Goal: Task Accomplishment & Management: Manage account settings

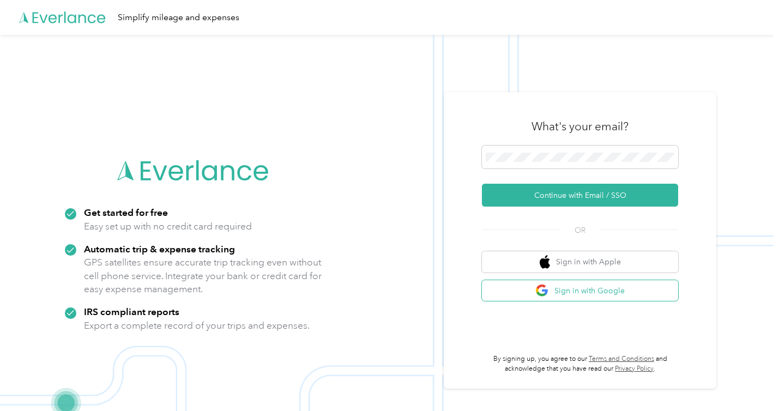
click at [546, 295] on img "button" at bounding box center [542, 291] width 14 height 14
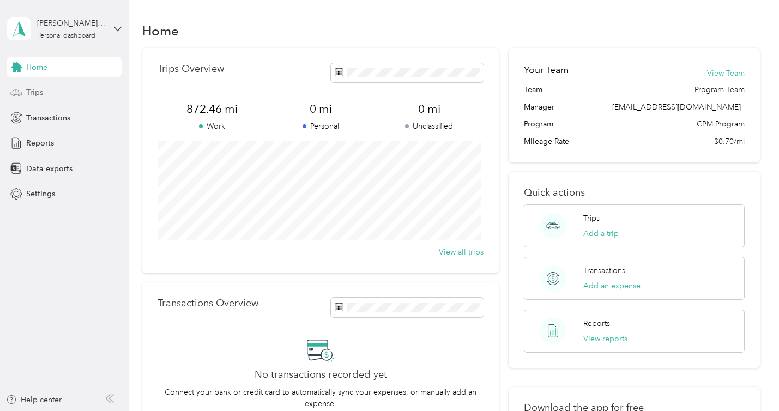
click at [96, 92] on div "Trips" at bounding box center [64, 93] width 114 height 20
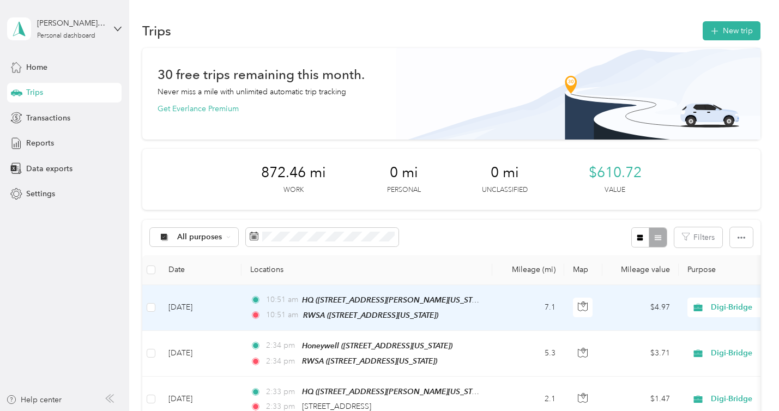
click at [493, 302] on td "7.1" at bounding box center [528, 308] width 72 height 46
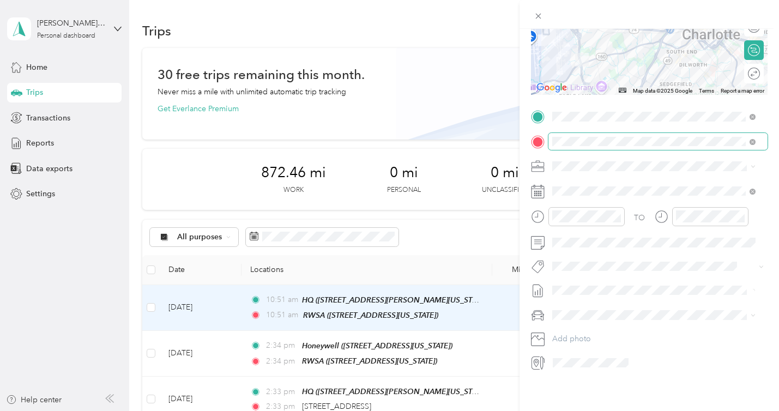
scroll to position [161, 0]
click at [495, 334] on div "Trip details Save This trip cannot be edited because it is either under review,…" at bounding box center [389, 205] width 779 height 411
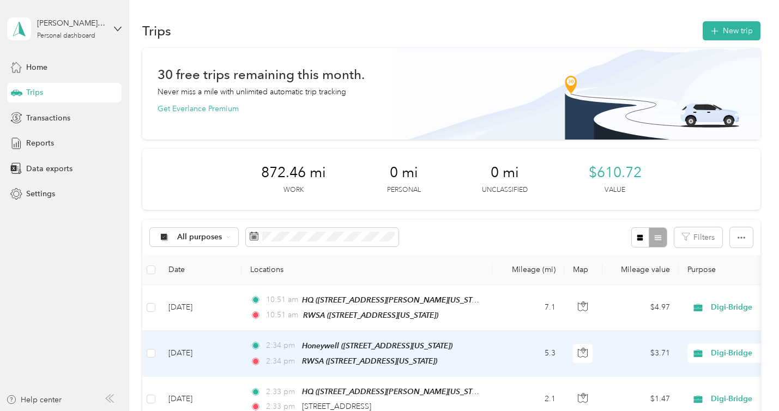
click at [497, 340] on td "5.3" at bounding box center [528, 354] width 72 height 46
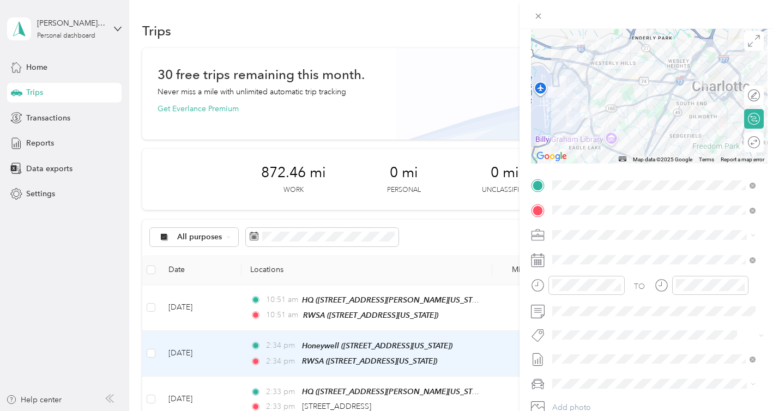
scroll to position [89, 0]
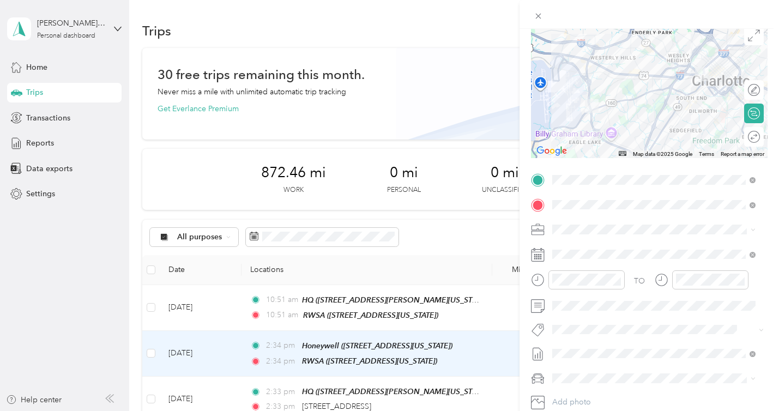
click at [495, 384] on div "Trip details Save This trip cannot be edited because it is either under review,…" at bounding box center [389, 205] width 779 height 411
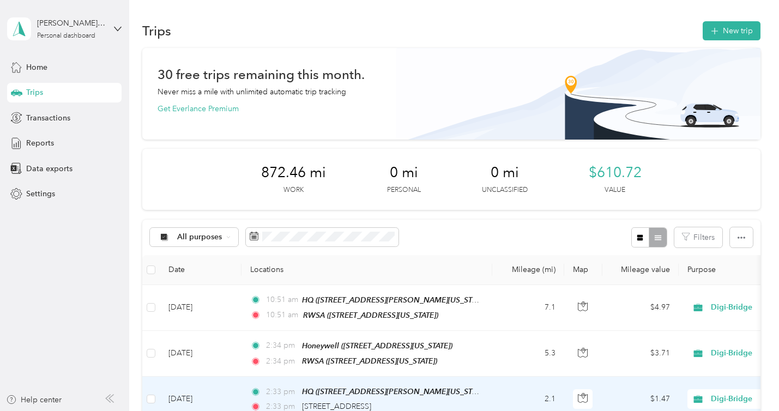
click at [495, 384] on td "2.1" at bounding box center [528, 399] width 72 height 45
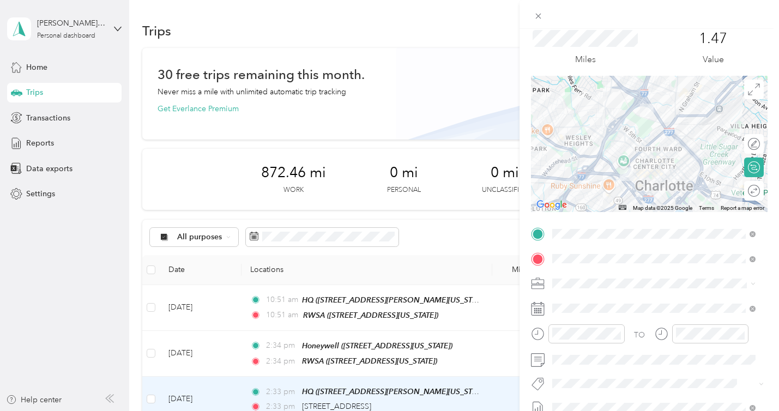
scroll to position [39, 0]
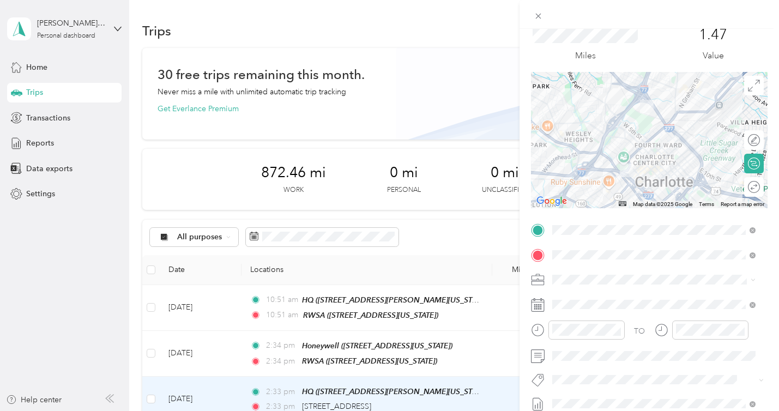
click at [486, 336] on div "Trip details Save This trip cannot be edited because it is either under review,…" at bounding box center [389, 205] width 779 height 411
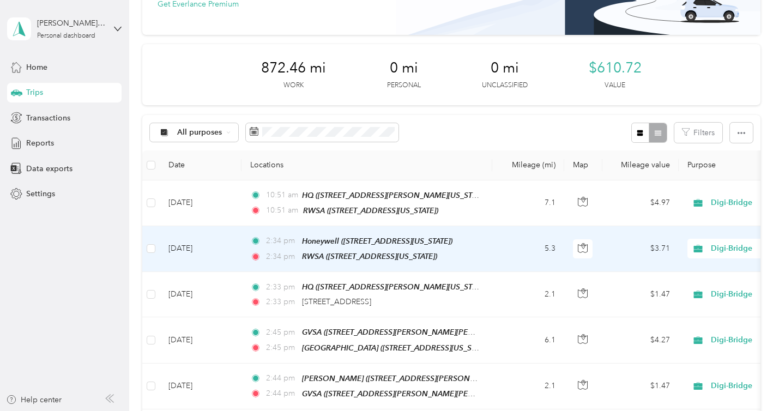
scroll to position [108, 0]
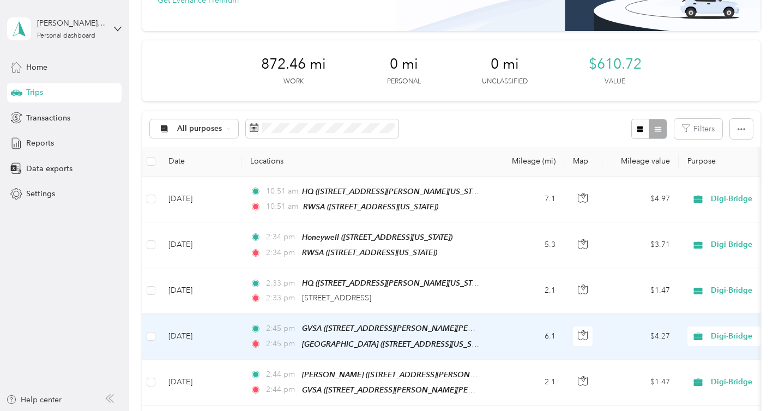
click at [500, 343] on td "6.1" at bounding box center [528, 336] width 72 height 46
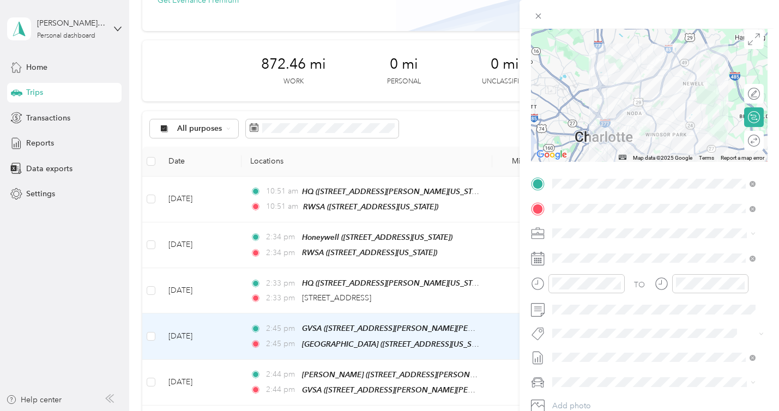
scroll to position [89, 0]
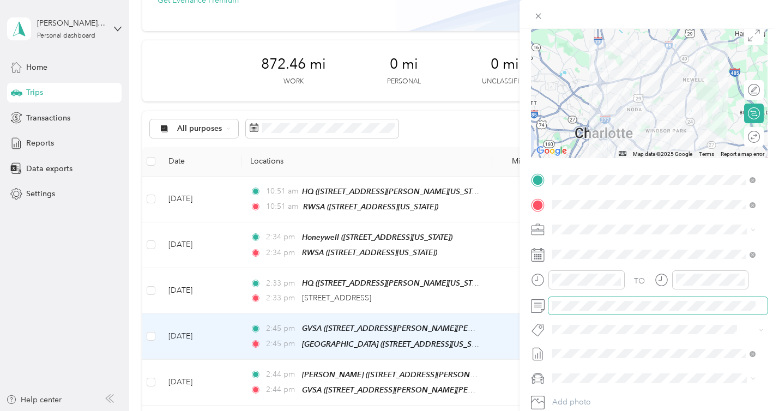
click at [574, 311] on span at bounding box center [657, 305] width 219 height 17
click at [604, 343] on div "TO Add photo" at bounding box center [649, 302] width 237 height 263
click at [477, 368] on div "Trip details Save This trip cannot be edited because it is either under review,…" at bounding box center [389, 205] width 779 height 411
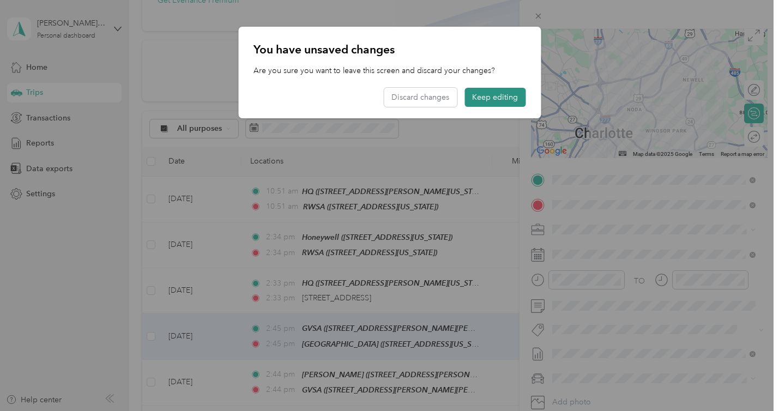
click at [479, 99] on button "Keep editing" at bounding box center [494, 97] width 61 height 19
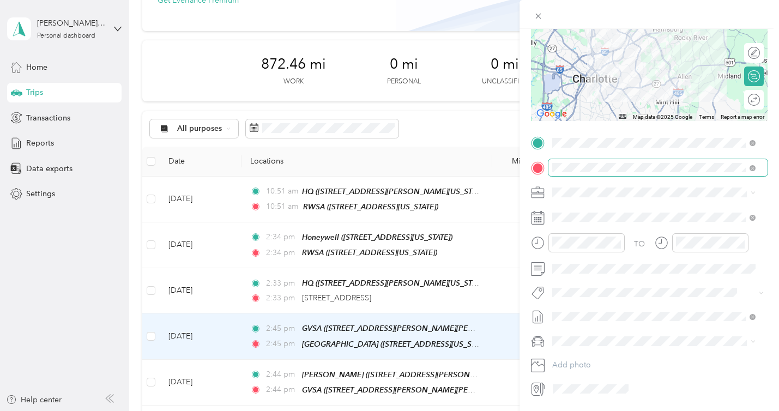
scroll to position [161, 0]
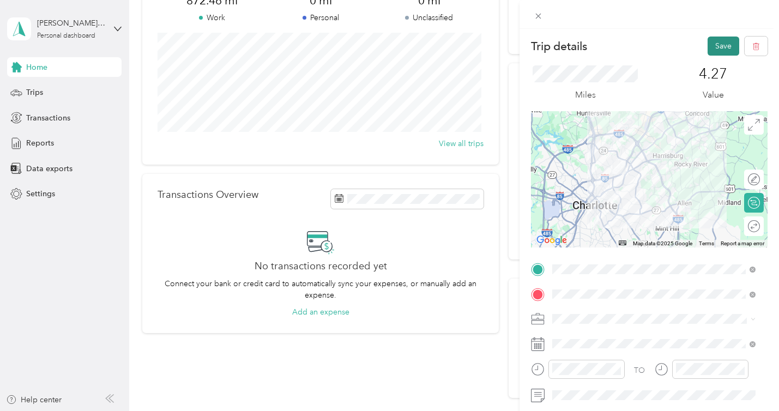
click at [713, 51] on button "Save" at bounding box center [723, 46] width 32 height 19
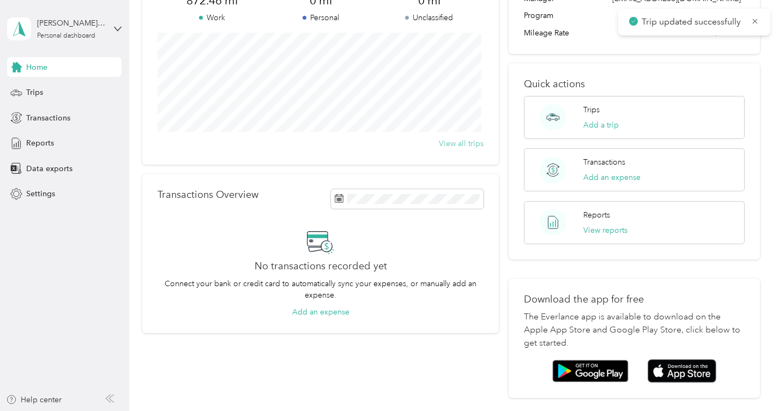
click at [463, 145] on button "View all trips" at bounding box center [461, 143] width 45 height 11
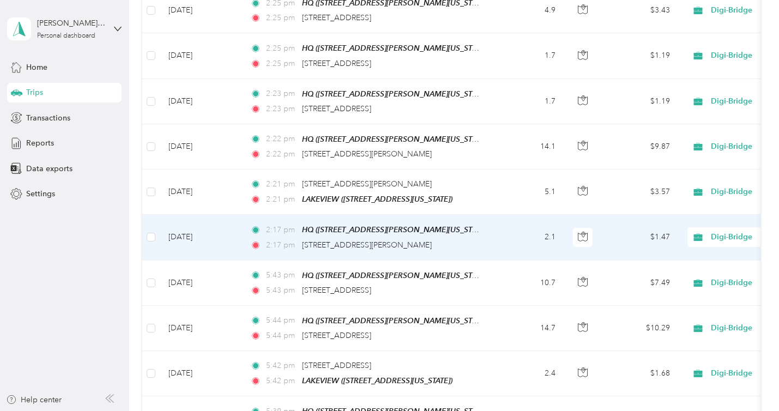
scroll to position [940, 0]
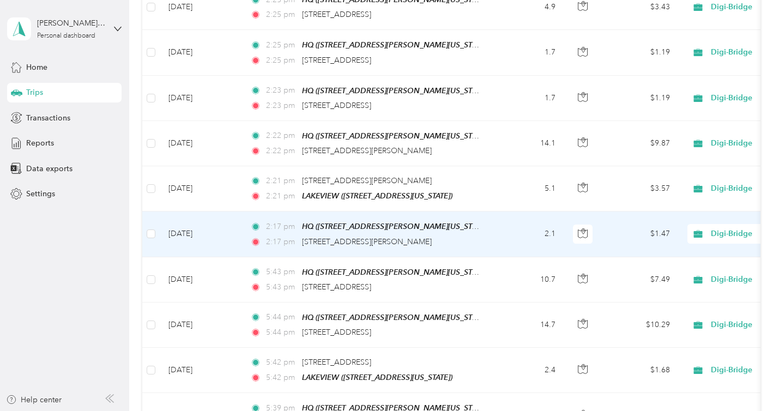
click at [506, 234] on td "2.1" at bounding box center [528, 233] width 72 height 45
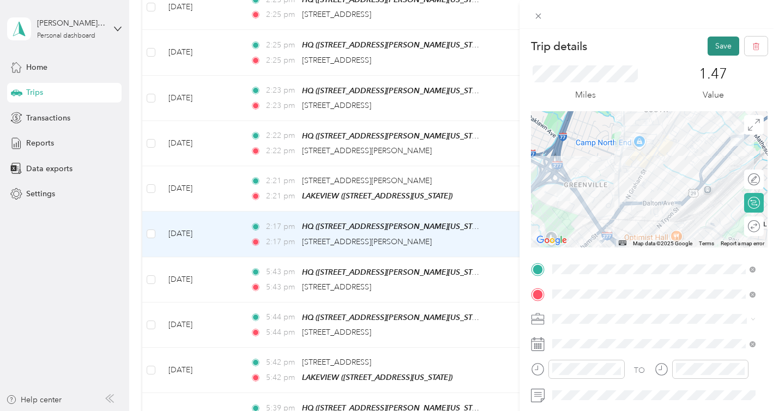
click at [707, 51] on button "Save" at bounding box center [723, 46] width 32 height 19
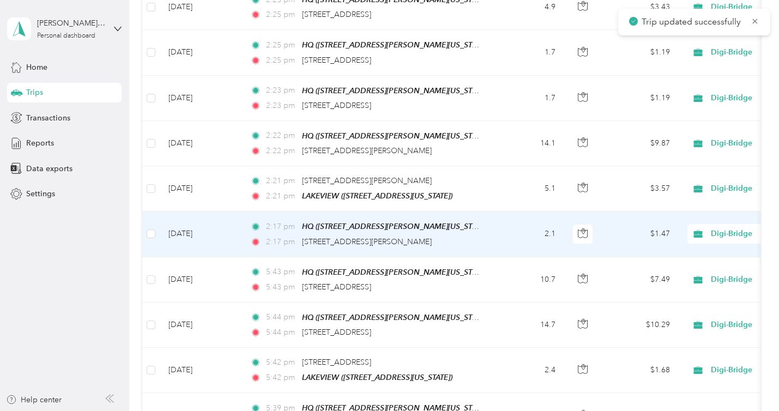
click at [484, 246] on td "2:17 pm HQ ([STREET_ADDRESS][PERSON_NAME][US_STATE]) 2:17 pm [STREET_ADDRESS][P…" at bounding box center [366, 233] width 251 height 45
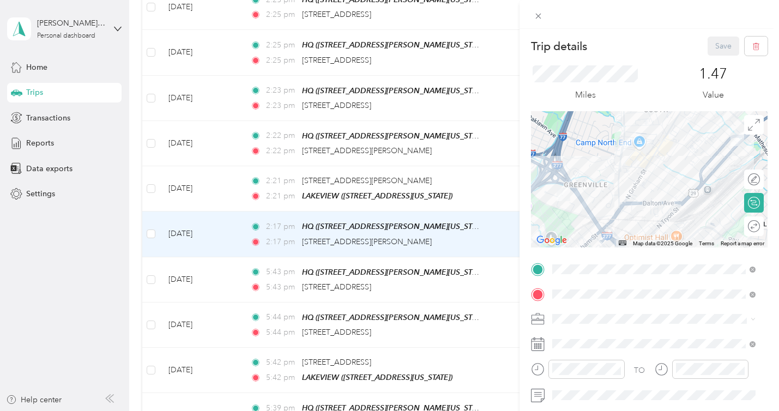
click at [488, 185] on div "Trip details Save This trip cannot be edited because it is either under review,…" at bounding box center [389, 205] width 779 height 411
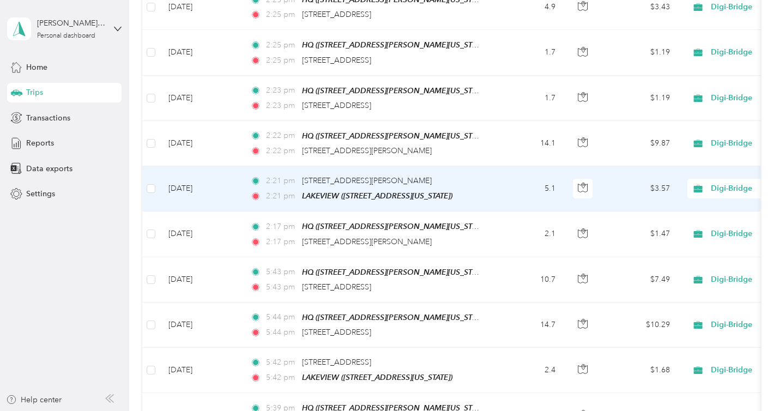
click at [488, 185] on td "2:21 pm [STREET_ADDRESS][PERSON_NAME] 2:21 pm [GEOGRAPHIC_DATA] ([STREET_ADDRES…" at bounding box center [366, 188] width 251 height 45
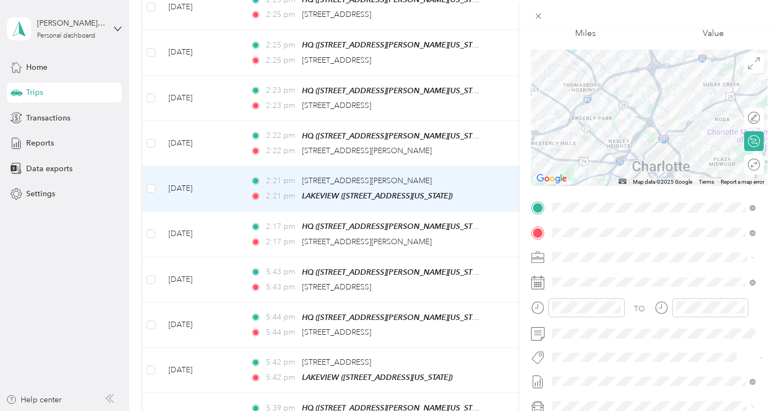
scroll to position [69, 0]
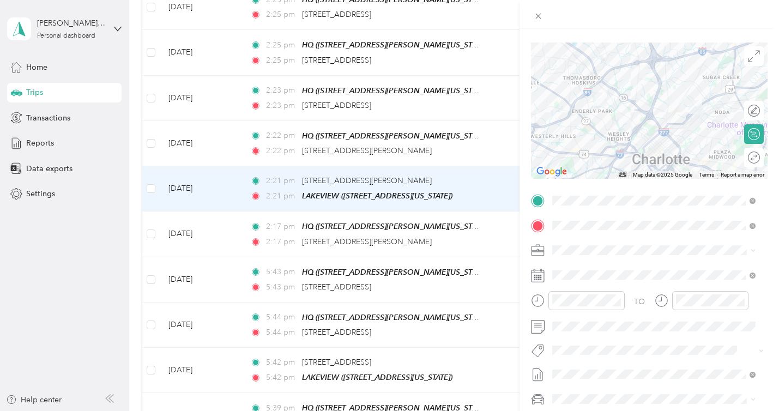
click at [494, 149] on div "Trip details Save This trip cannot be edited because it is either under review,…" at bounding box center [389, 205] width 779 height 411
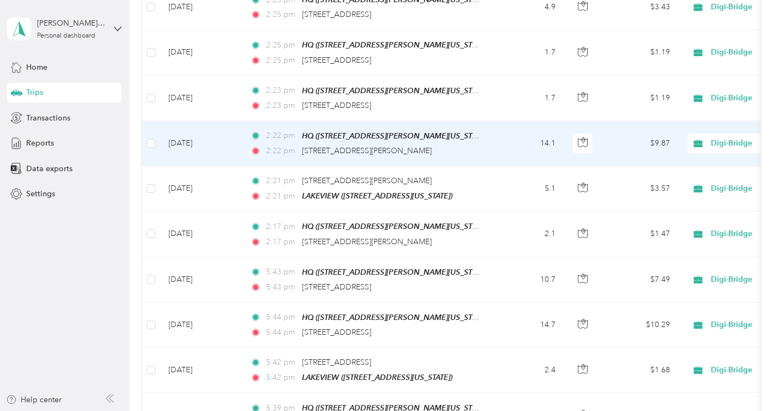
click at [494, 149] on td "14.1" at bounding box center [528, 143] width 72 height 45
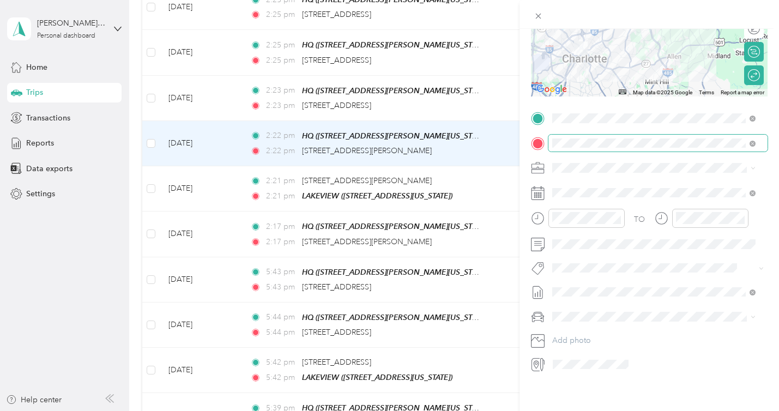
scroll to position [155, 0]
click at [498, 104] on div "Trip details Save This trip cannot be edited because it is either under review,…" at bounding box center [389, 205] width 779 height 411
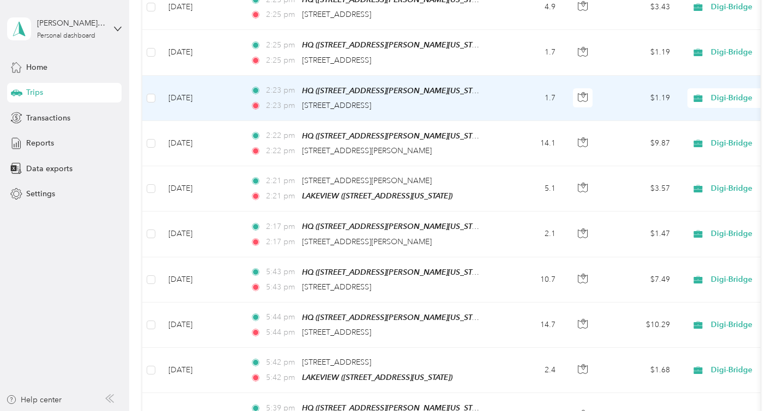
click at [498, 104] on td "1.7" at bounding box center [528, 98] width 72 height 45
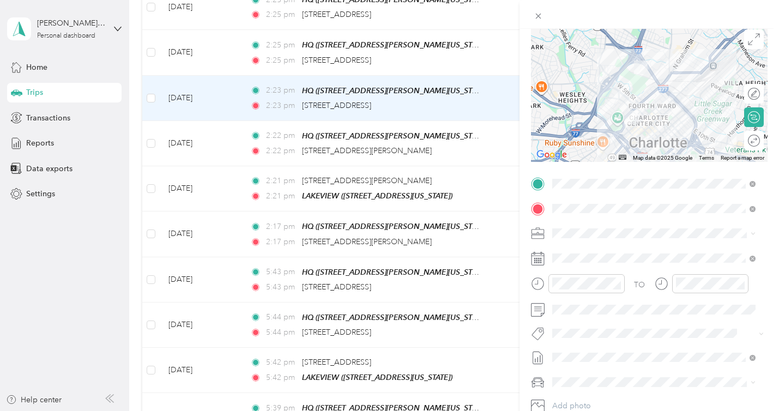
scroll to position [77, 0]
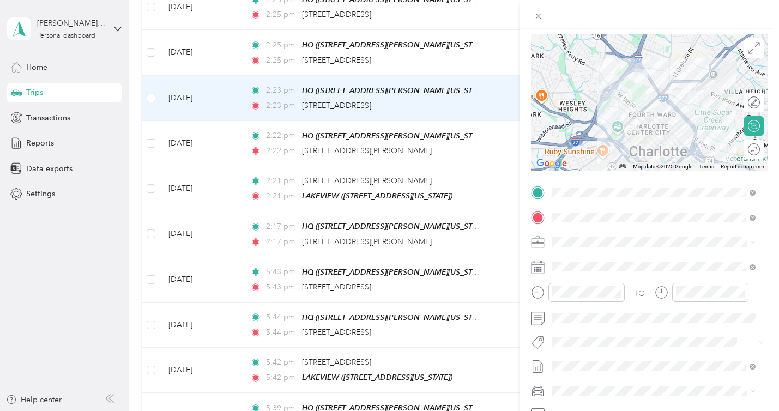
click at [487, 57] on div "Trip details Save This trip cannot be edited because it is either under review,…" at bounding box center [389, 205] width 779 height 411
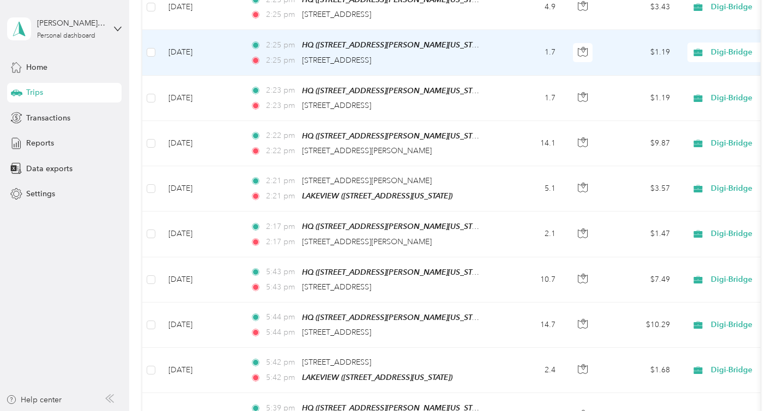
click at [487, 57] on td "2:25 pm HQ ([STREET_ADDRESS][PERSON_NAME][US_STATE]) 2:25 pm [STREET_ADDRESS]" at bounding box center [366, 52] width 251 height 45
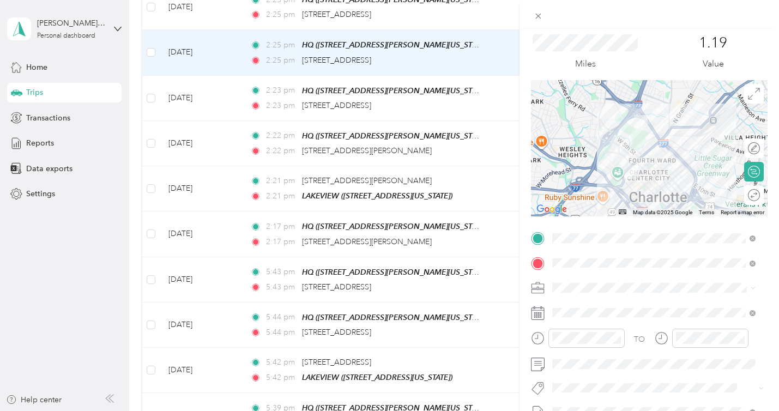
scroll to position [45, 0]
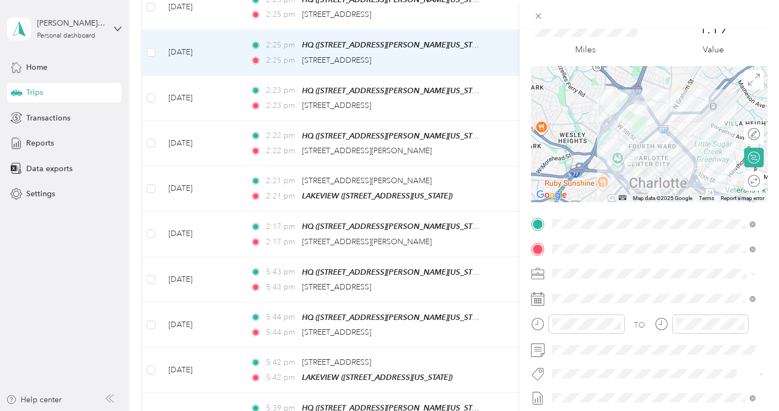
click at [529, 40] on form "Trip details Save This trip cannot be edited because it is either under review,…" at bounding box center [648, 234] width 259 height 487
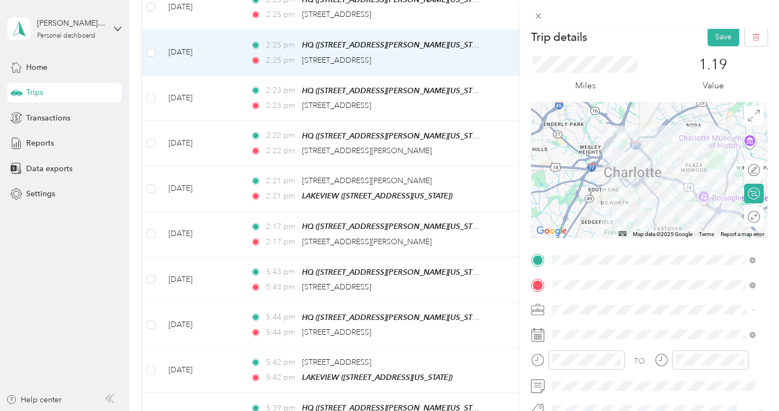
scroll to position [0, 0]
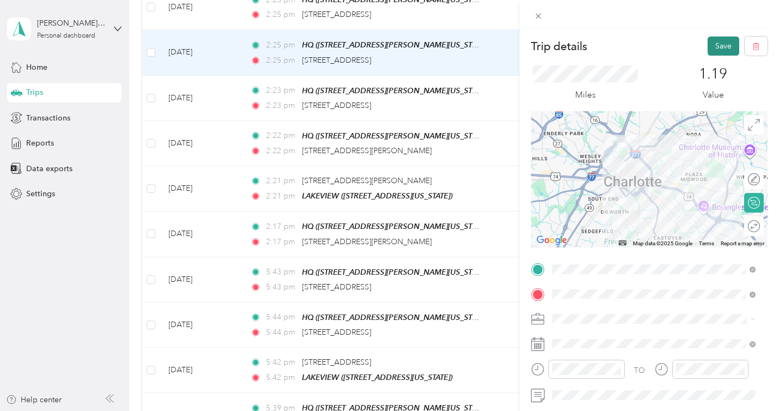
click at [719, 54] on button "Save" at bounding box center [723, 46] width 32 height 19
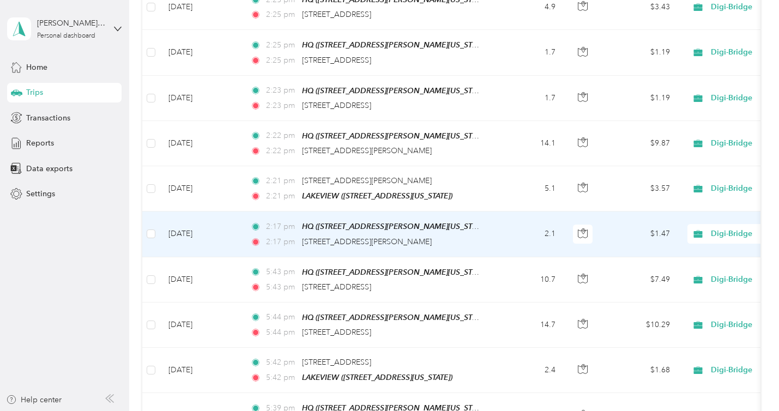
click at [479, 239] on div "2:17 pm [STREET_ADDRESS][PERSON_NAME]" at bounding box center [364, 242] width 229 height 12
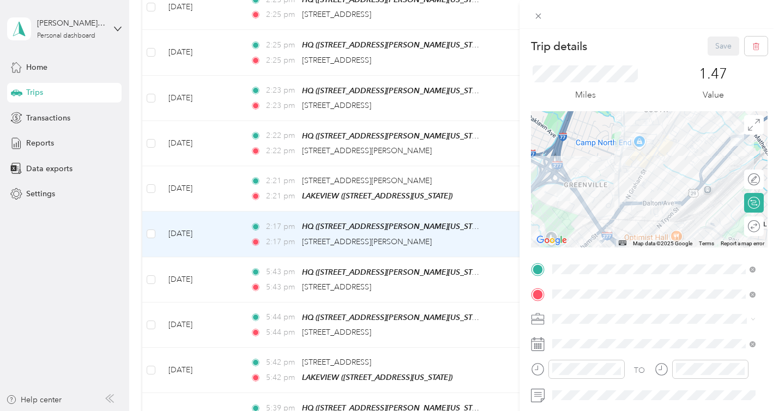
click at [476, 108] on div "Trip details Save This trip cannot be edited because it is either under review,…" at bounding box center [389, 205] width 779 height 411
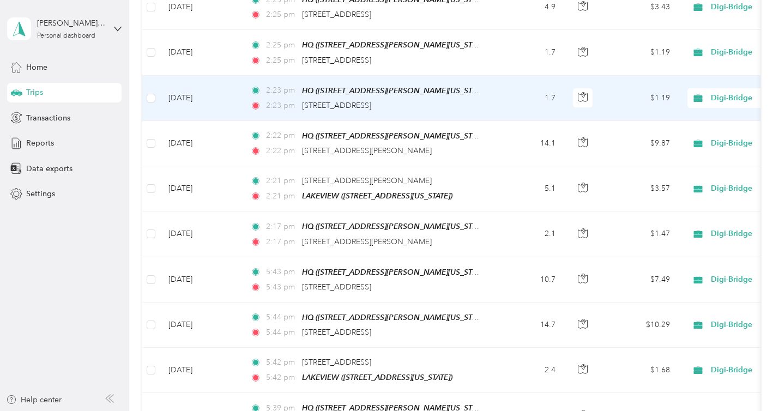
click at [476, 108] on td "2:23 pm HQ ([STREET_ADDRESS][PERSON_NAME][US_STATE]) 2:23 pm [STREET_ADDRESS]" at bounding box center [366, 98] width 251 height 45
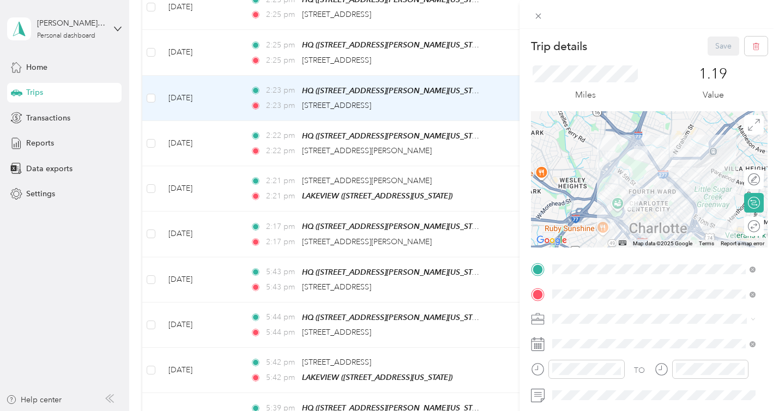
click at [486, 61] on div "Trip details Save This trip cannot be edited because it is either under review,…" at bounding box center [389, 205] width 779 height 411
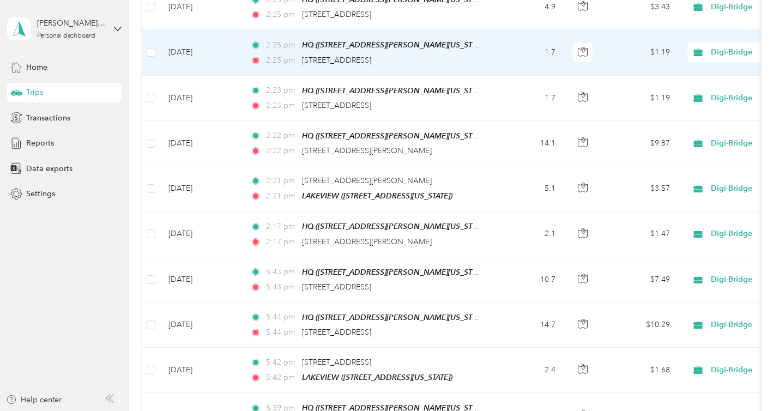
click at [486, 61] on td "2:25 pm HQ ([STREET_ADDRESS][PERSON_NAME][US_STATE]) 2:25 pm [STREET_ADDRESS]" at bounding box center [366, 52] width 251 height 45
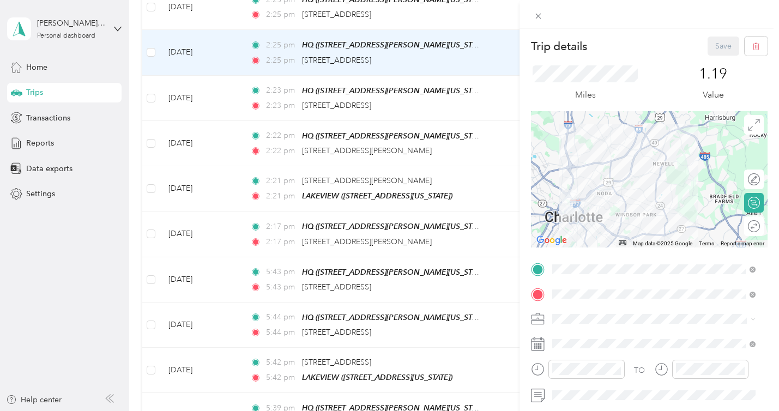
click at [479, 17] on div "Trip details Save This trip cannot be edited because it is either under review,…" at bounding box center [389, 205] width 779 height 411
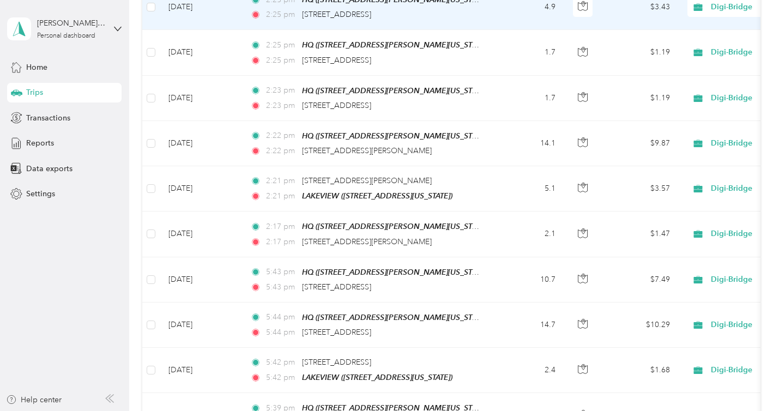
click at [479, 17] on td "2:25 pm HQ ([STREET_ADDRESS][PERSON_NAME][US_STATE]) 2:25 pm [STREET_ADDRESS]" at bounding box center [366, 7] width 251 height 45
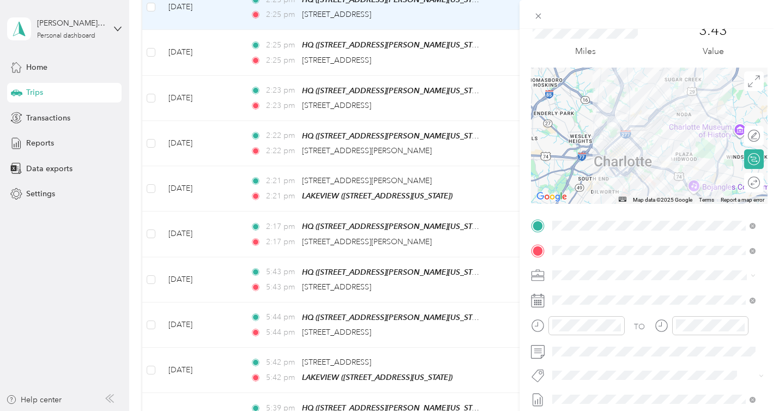
scroll to position [49, 0]
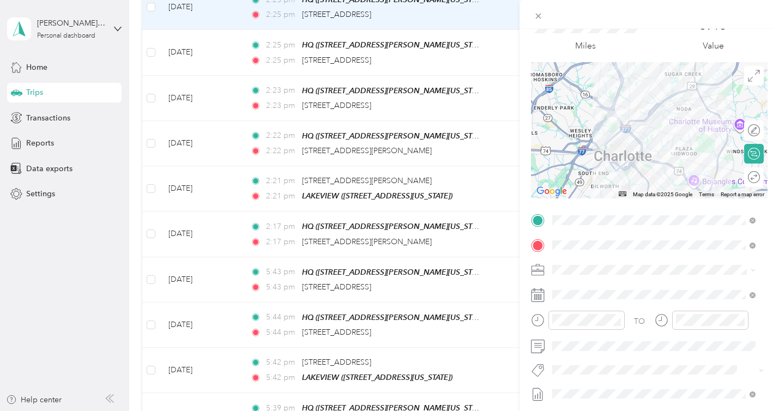
click at [569, 355] on div "TO Add photo" at bounding box center [649, 342] width 237 height 263
click at [569, 350] on span at bounding box center [657, 345] width 219 height 17
click at [755, 44] on div "3.43 Value" at bounding box center [712, 34] width 109 height 37
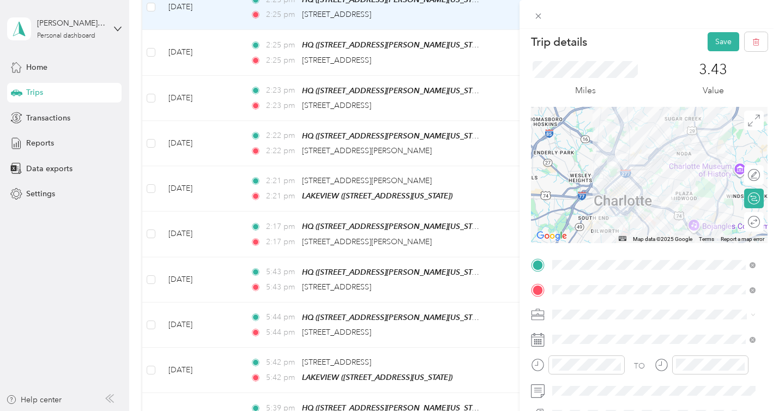
scroll to position [0, 0]
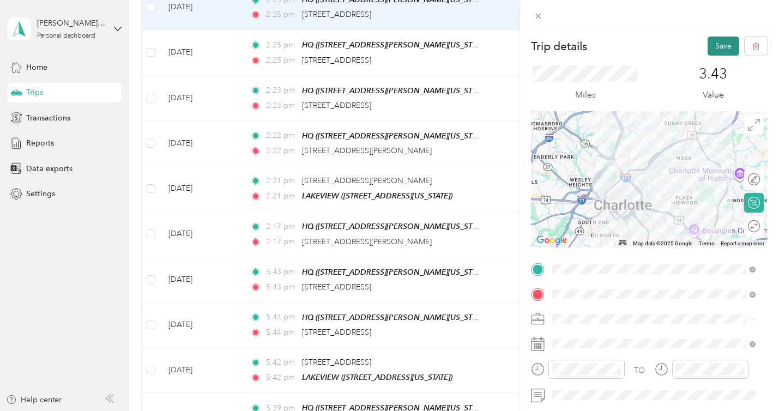
click at [716, 43] on button "Save" at bounding box center [723, 46] width 32 height 19
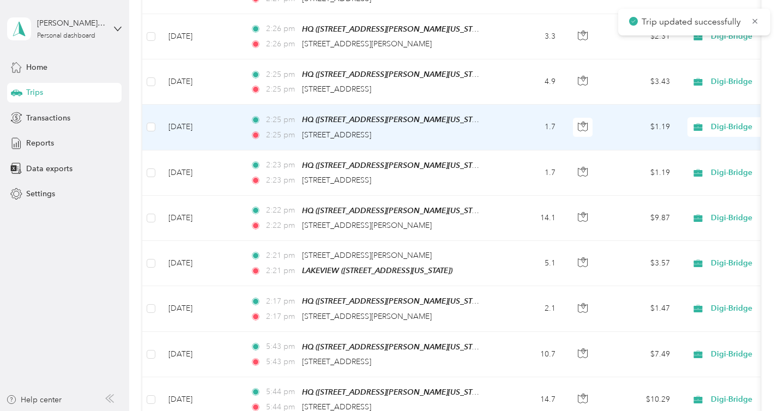
scroll to position [863, 0]
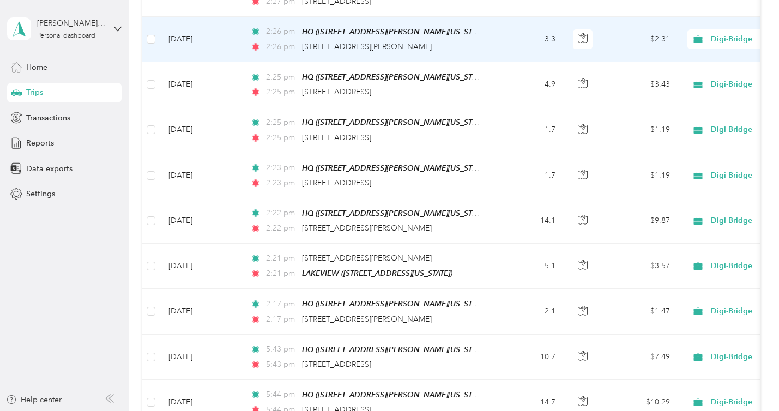
click at [527, 43] on td "3.3" at bounding box center [528, 39] width 72 height 45
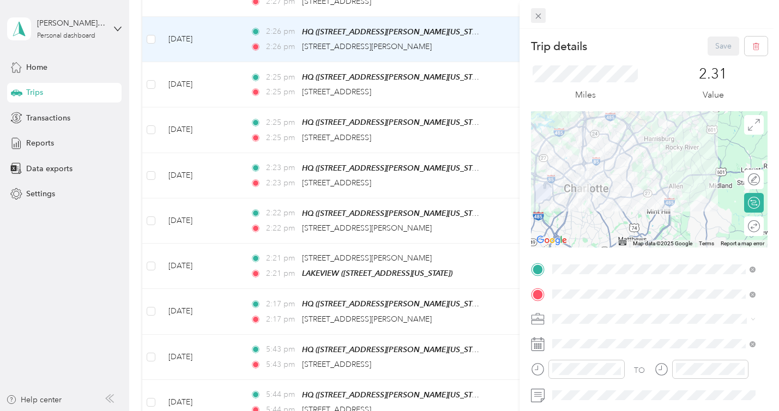
click at [544, 17] on span at bounding box center [538, 15] width 15 height 15
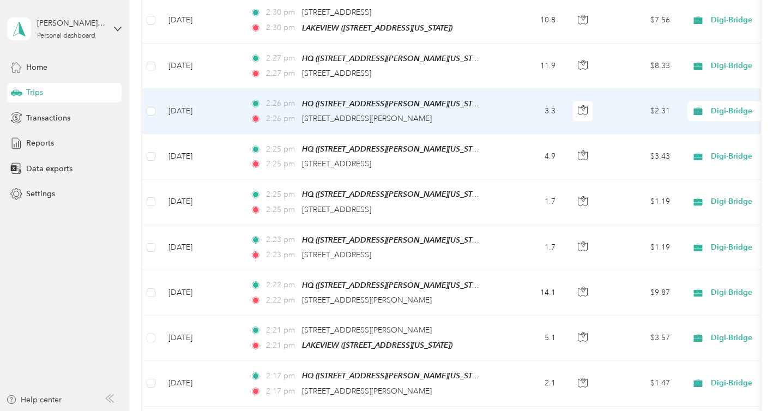
scroll to position [790, 0]
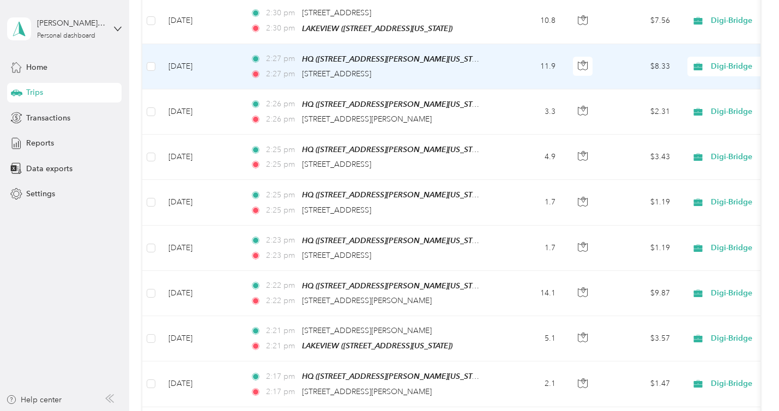
click at [486, 67] on td "2:27 pm HQ ([STREET_ADDRESS][PERSON_NAME][US_STATE]) 2:27 pm [STREET_ADDRESS]" at bounding box center [366, 66] width 251 height 45
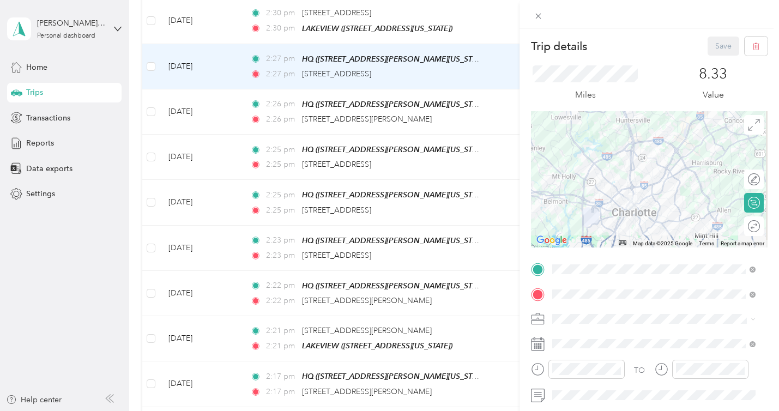
click at [154, 60] on div "Trip details Save This trip cannot be edited because it is either under review,…" at bounding box center [389, 205] width 779 height 411
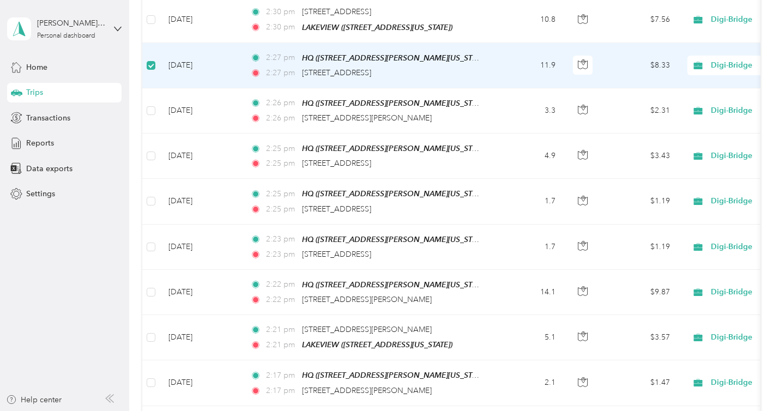
scroll to position [789, 0]
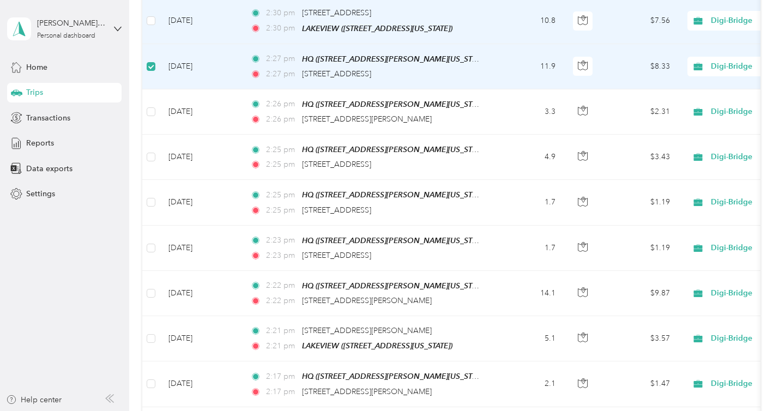
click at [157, 14] on td at bounding box center [150, 20] width 17 height 45
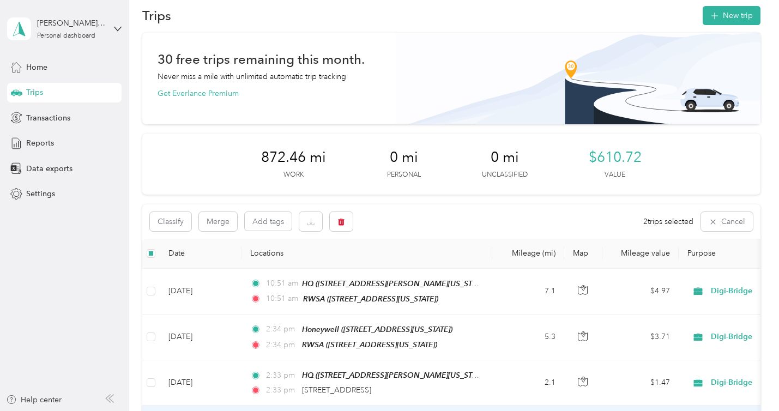
scroll to position [0, 0]
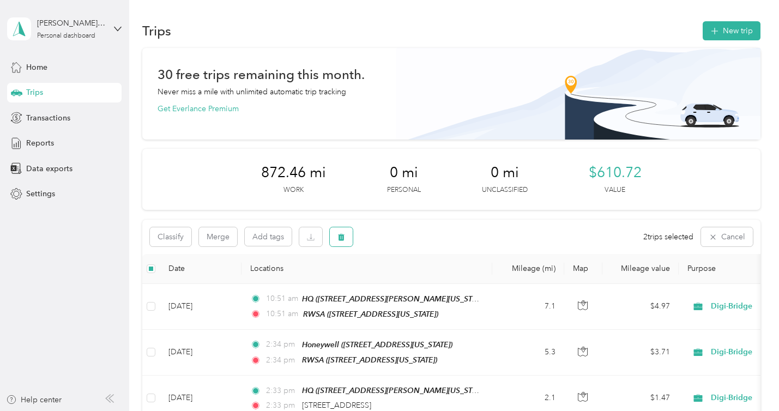
click at [338, 232] on span "button" at bounding box center [341, 236] width 8 height 9
click at [413, 280] on button "Yes" at bounding box center [422, 282] width 21 height 17
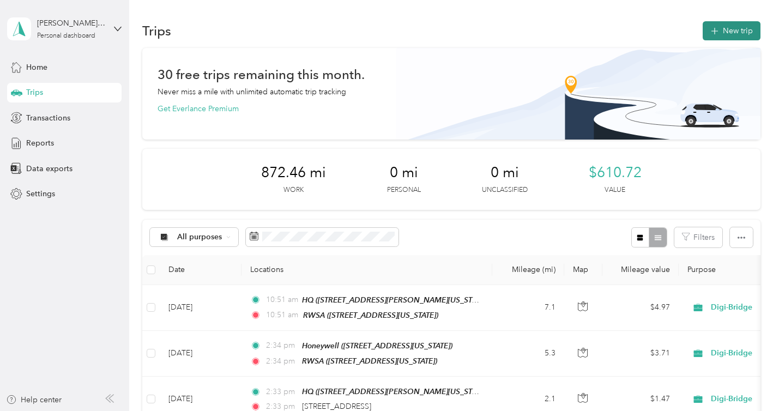
click at [720, 31] on button "New trip" at bounding box center [732, 30] width 58 height 19
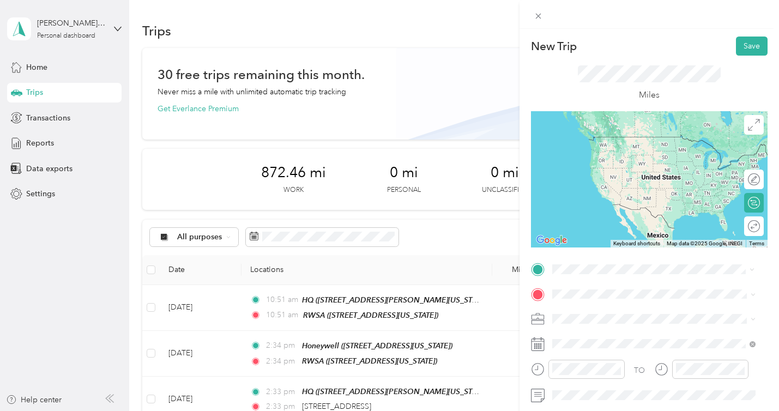
click at [612, 164] on li "HQ [STREET_ADDRESS][PERSON_NAME][US_STATE]" at bounding box center [653, 147] width 211 height 34
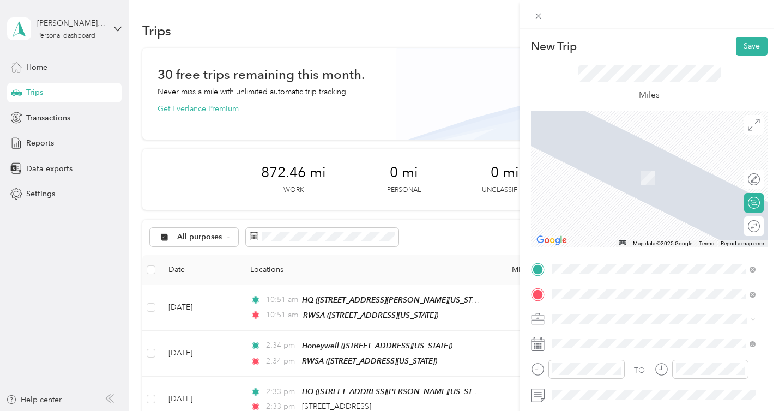
click at [598, 252] on div "LAKEVIEW [STREET_ADDRESS][US_STATE]" at bounding box center [626, 240] width 109 height 23
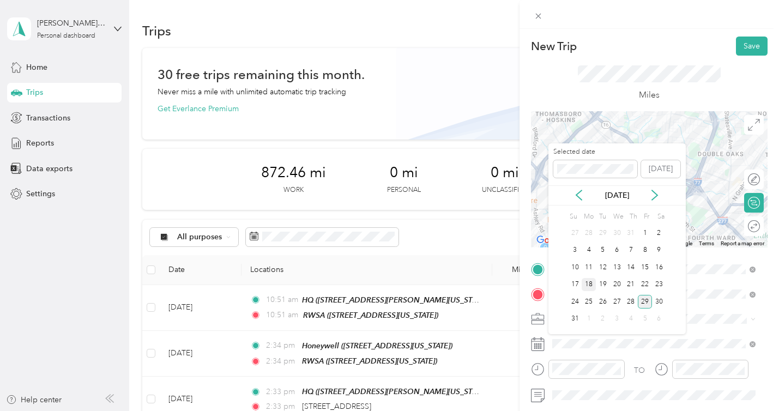
click at [592, 290] on div "18" at bounding box center [589, 285] width 14 height 14
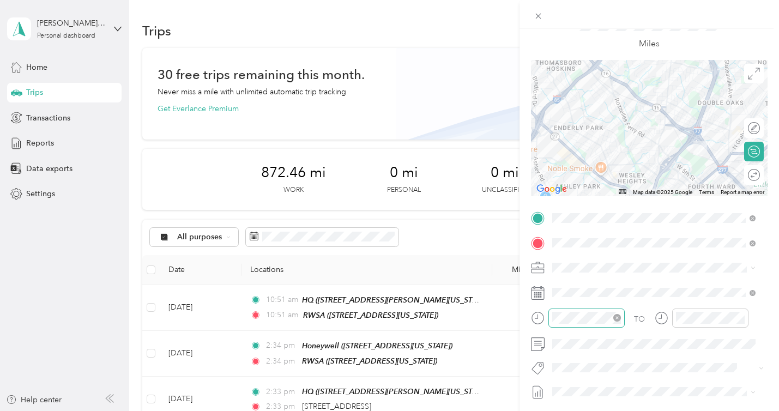
scroll to position [52, 0]
click at [586, 350] on span at bounding box center [657, 343] width 219 height 17
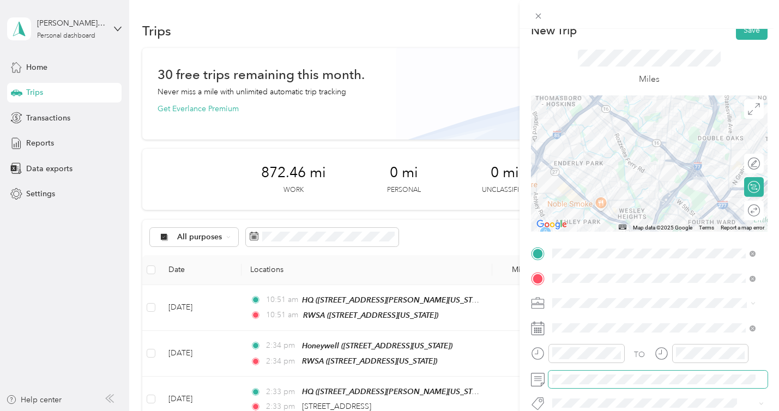
scroll to position [0, 0]
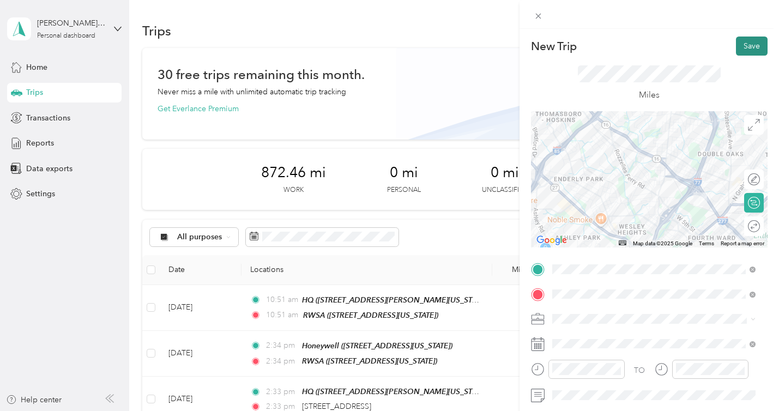
click at [739, 53] on button "Save" at bounding box center [752, 46] width 32 height 19
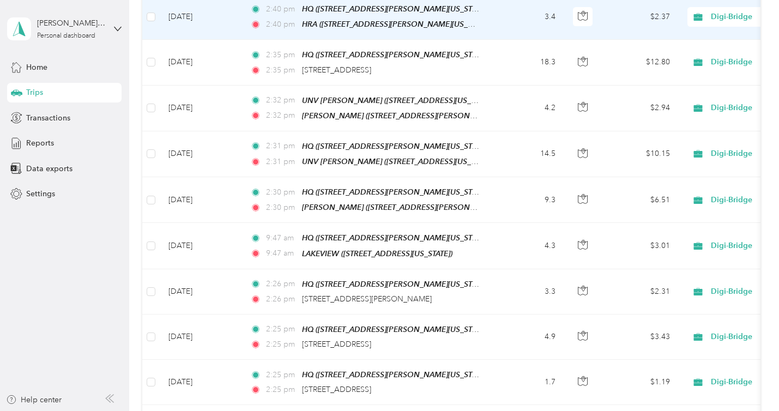
scroll to position [564, 0]
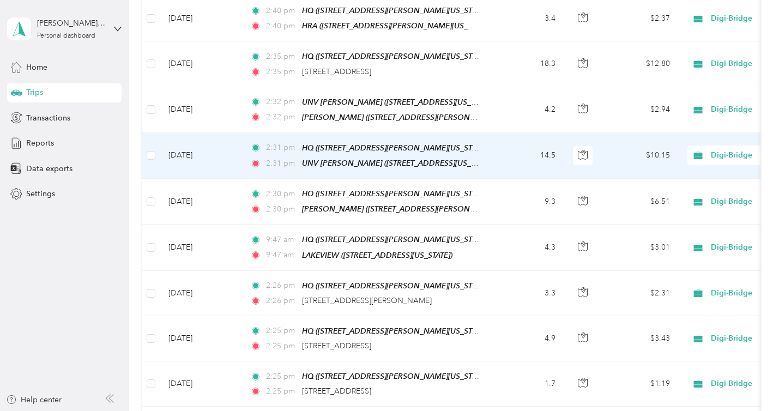
click at [518, 163] on td "14.5" at bounding box center [528, 156] width 72 height 46
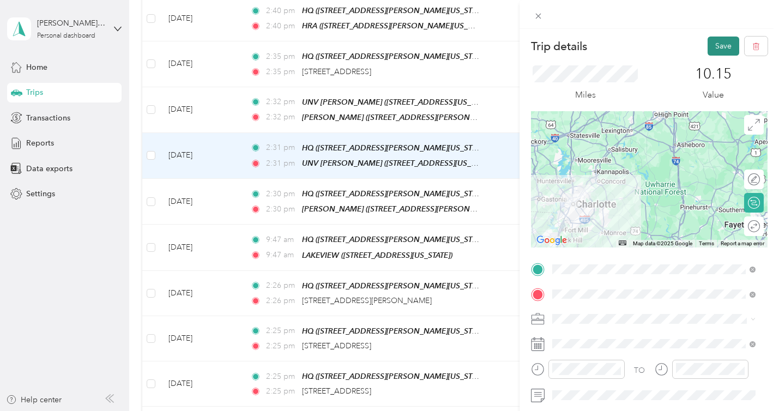
click at [715, 48] on button "Save" at bounding box center [723, 46] width 32 height 19
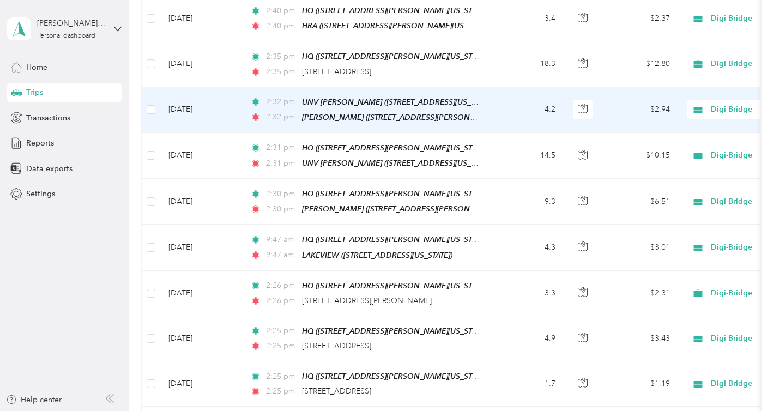
click at [516, 116] on td "4.2" at bounding box center [528, 110] width 72 height 46
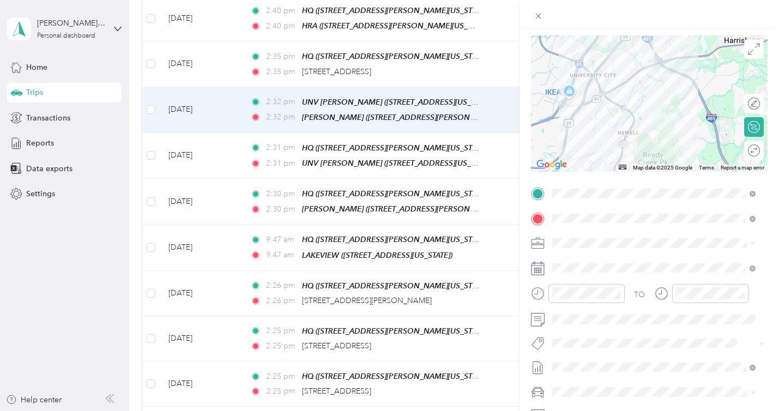
scroll to position [77, 0]
click at [622, 325] on span at bounding box center [657, 318] width 219 height 17
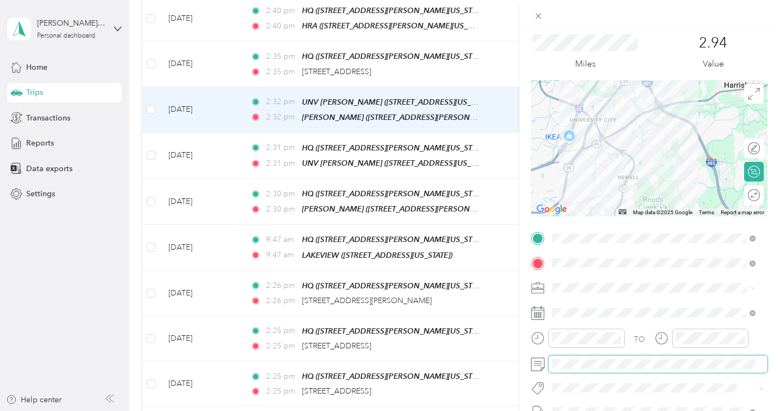
scroll to position [0, 0]
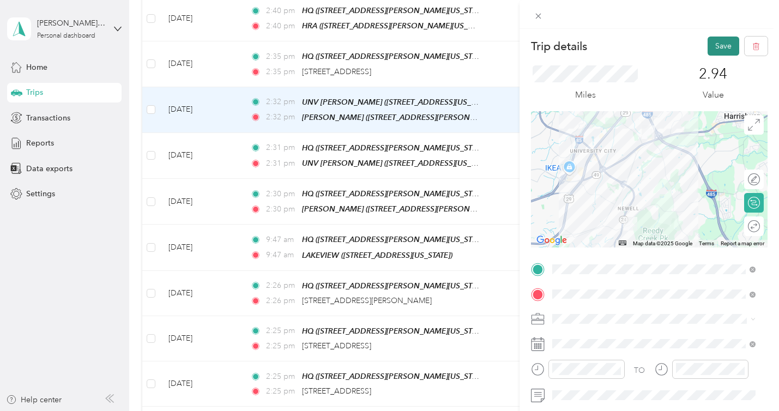
click at [712, 44] on button "Save" at bounding box center [723, 46] width 32 height 19
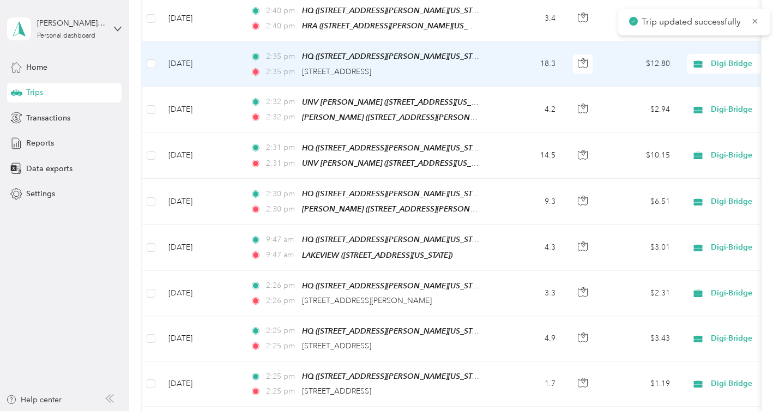
click at [506, 75] on td "18.3" at bounding box center [528, 63] width 72 height 45
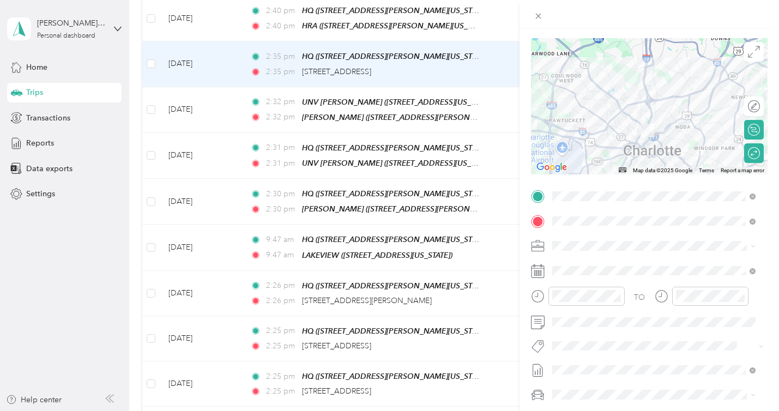
scroll to position [75, 0]
click at [485, 28] on div "Trip details Save This trip cannot be edited because it is either under review,…" at bounding box center [389, 205] width 779 height 411
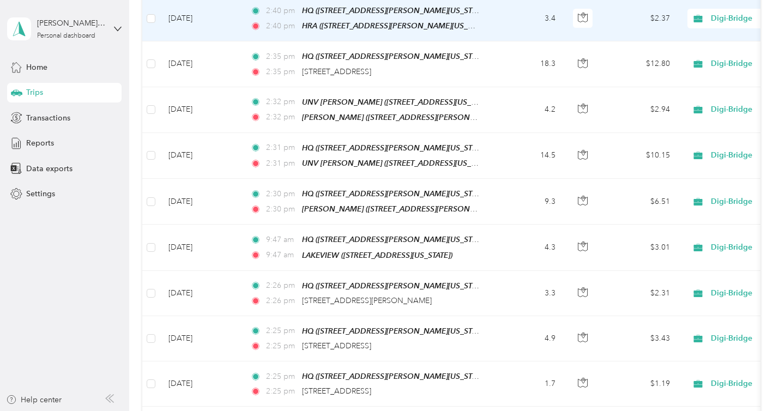
click at [489, 28] on td "2:40 pm HQ ([STREET_ADDRESS][PERSON_NAME][US_STATE]) 2:40 pm HRA ([STREET_ADDRE…" at bounding box center [366, 19] width 251 height 46
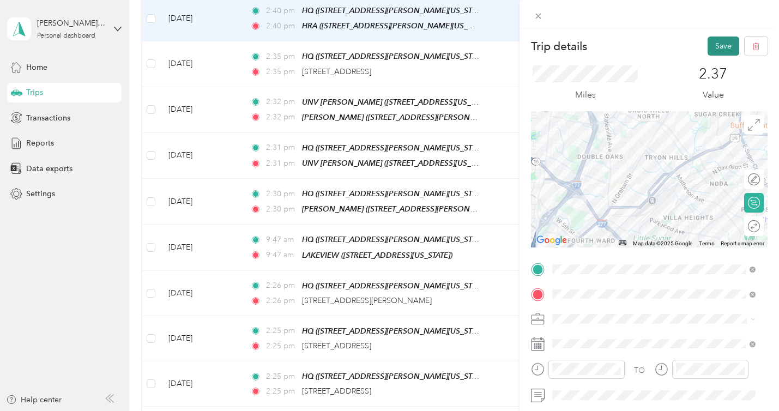
click at [714, 53] on button "Save" at bounding box center [723, 46] width 32 height 19
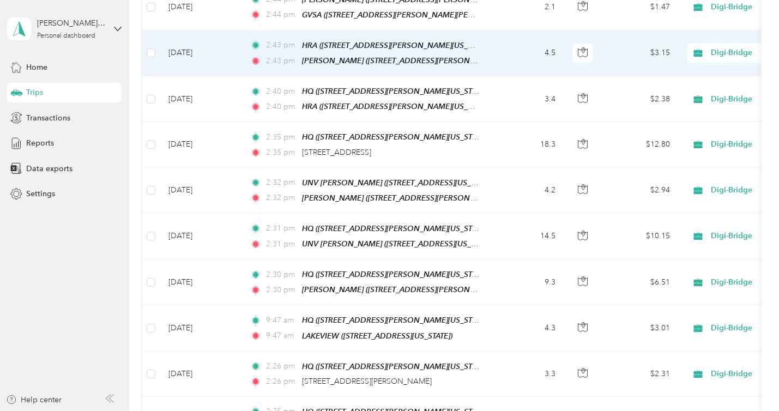
scroll to position [482, 0]
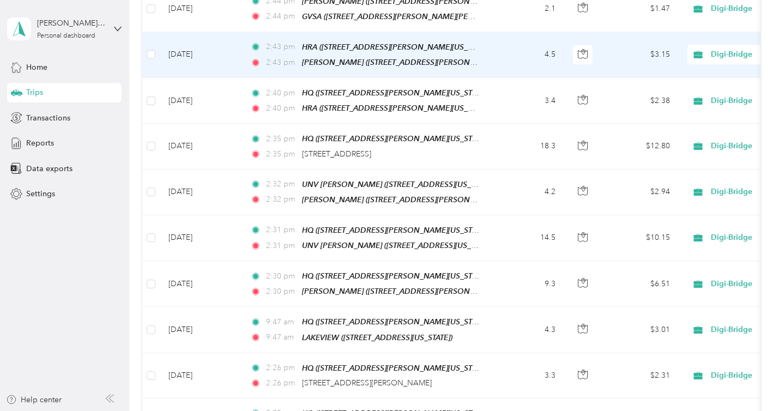
click at [504, 61] on td "4.5" at bounding box center [528, 55] width 72 height 46
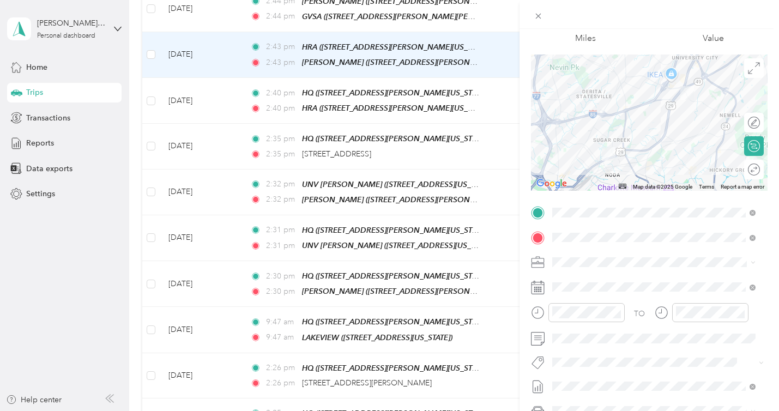
scroll to position [61, 0]
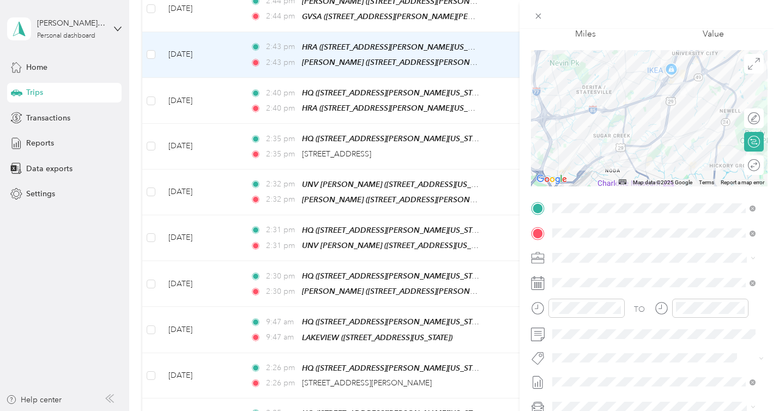
click at [761, 34] on form "Trip details Save This trip cannot be edited because it is either under review,…" at bounding box center [648, 218] width 259 height 487
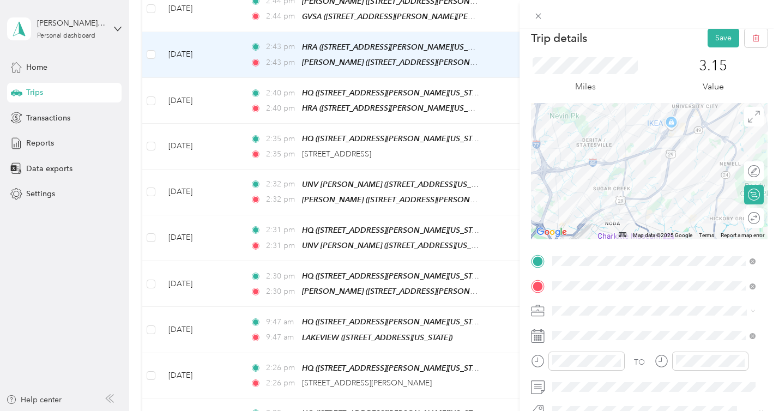
scroll to position [0, 0]
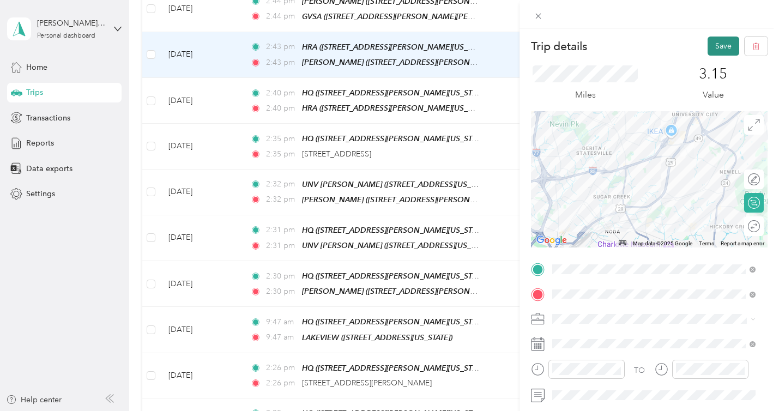
click at [719, 49] on button "Save" at bounding box center [723, 46] width 32 height 19
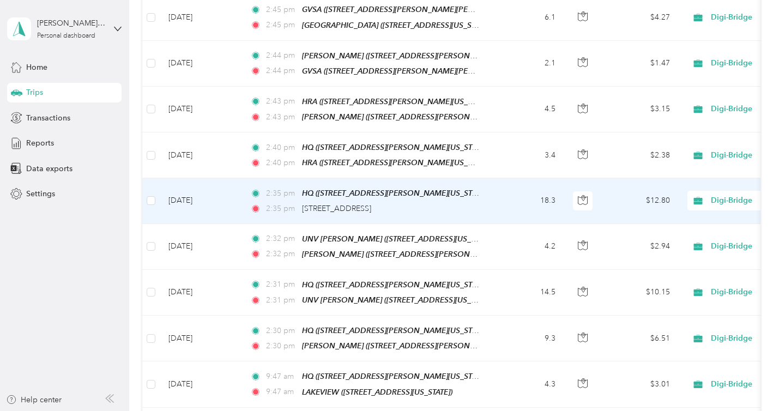
scroll to position [419, 0]
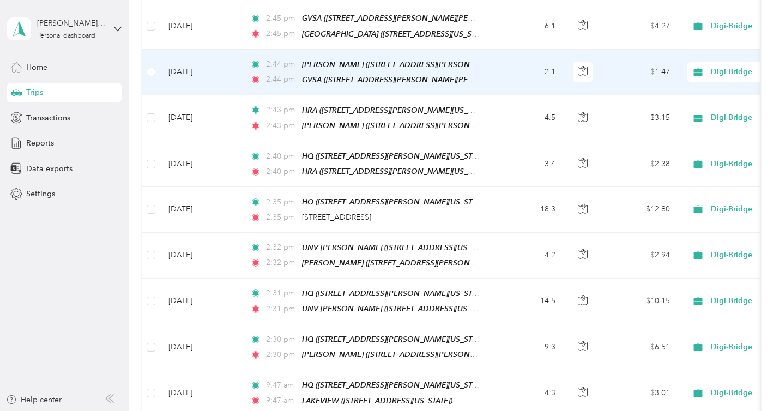
click at [516, 79] on td "2.1" at bounding box center [528, 73] width 72 height 46
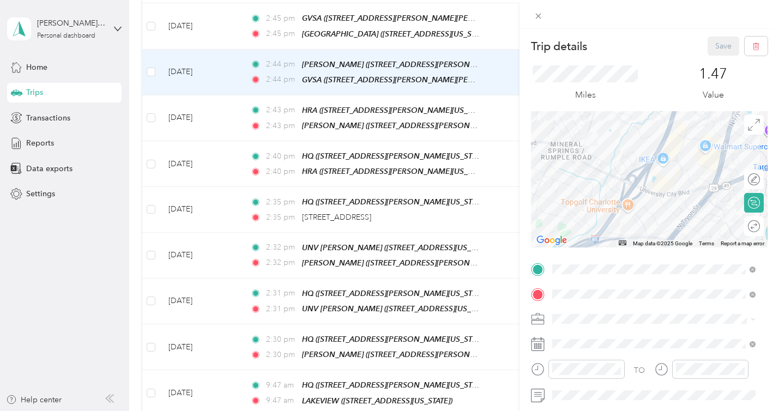
click at [469, 39] on div "Trip details Save This trip cannot be edited because it is either under review,…" at bounding box center [389, 205] width 779 height 411
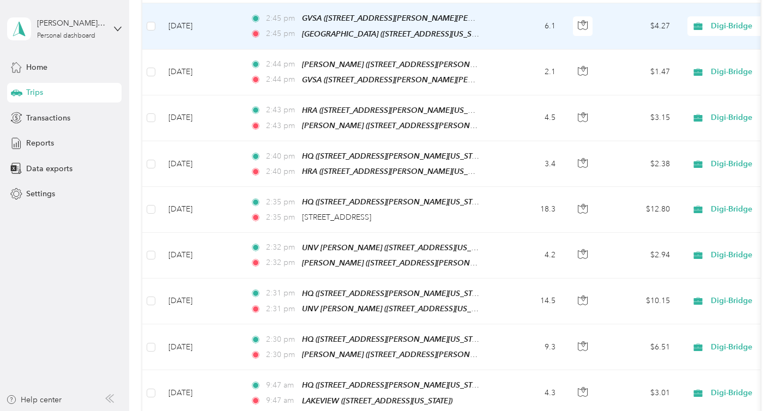
click at [469, 39] on td "2:45 pm GVSA ([STREET_ADDRESS][PERSON_NAME][PERSON_NAME][US_STATE]) 2:45 pm [GE…" at bounding box center [366, 26] width 251 height 46
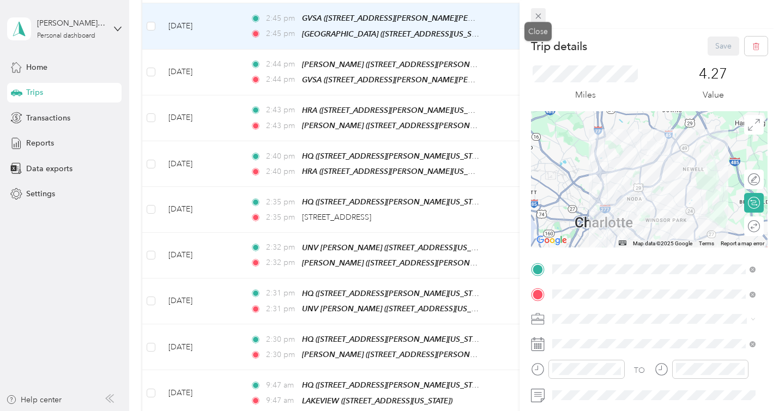
click at [543, 17] on span at bounding box center [538, 15] width 15 height 15
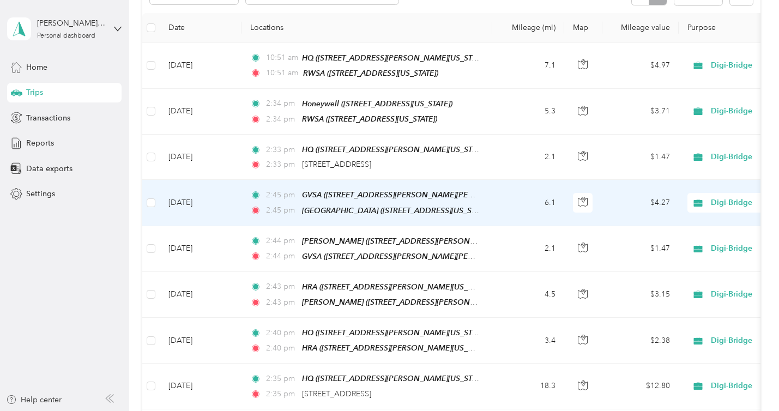
scroll to position [239, 0]
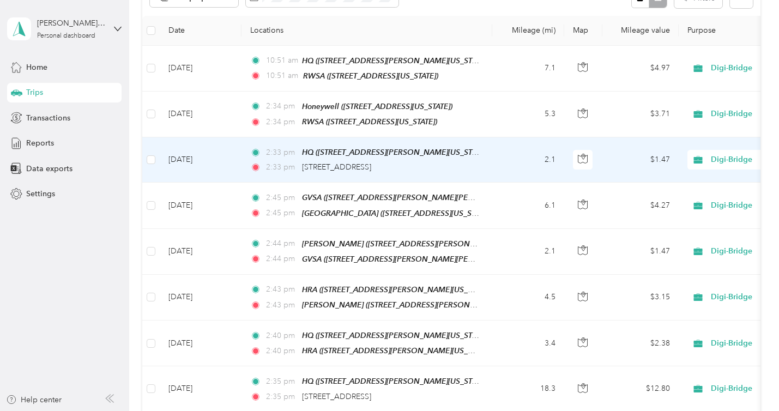
click at [489, 162] on td "2:33 pm HQ ([STREET_ADDRESS][PERSON_NAME][US_STATE]) 2:33 pm [STREET_ADDRESS]" at bounding box center [366, 159] width 251 height 45
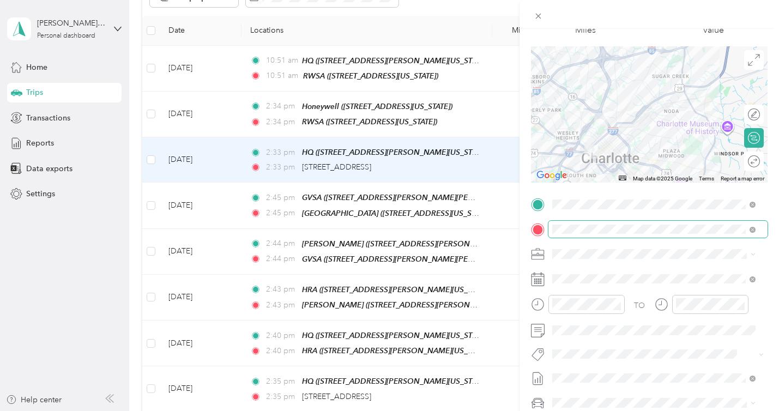
scroll to position [62, 0]
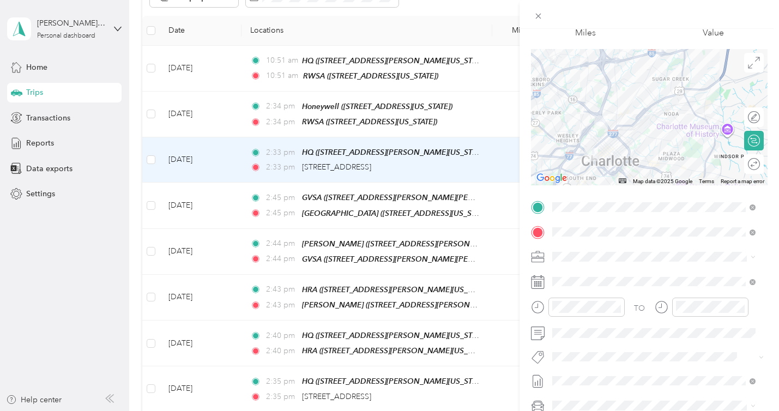
click at [488, 102] on div "Trip details Save This trip cannot be edited because it is either under review,…" at bounding box center [389, 205] width 779 height 411
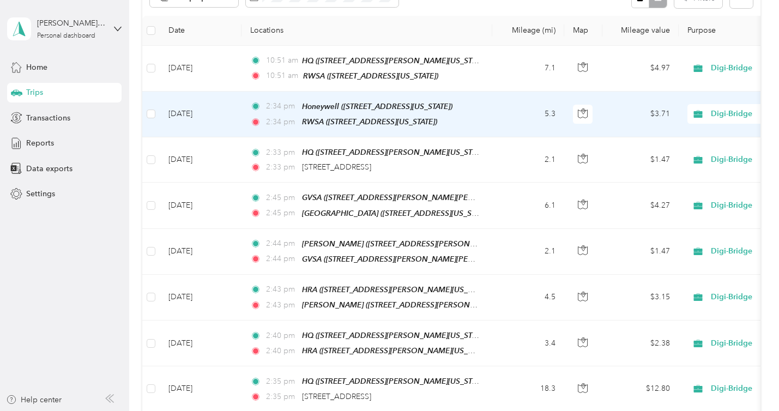
click at [488, 103] on td "2:34 pm Honeywell ([STREET_ADDRESS][US_STATE]) 2:34 pm RWSA ([STREET_ADDRESS][U…" at bounding box center [366, 115] width 251 height 46
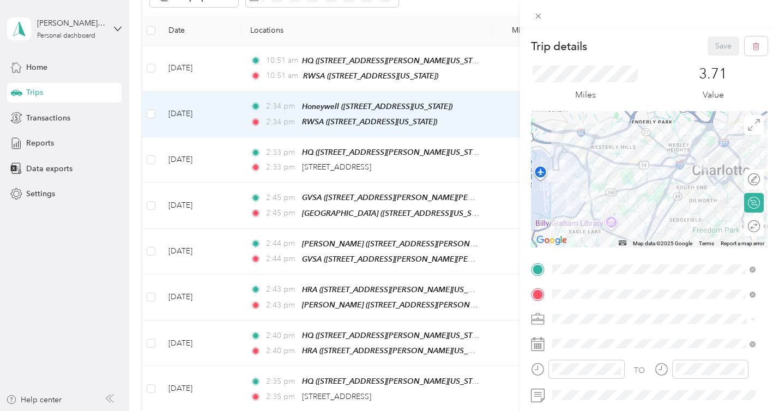
click at [482, 68] on div "Trip details Save This trip cannot be edited because it is either under review,…" at bounding box center [389, 205] width 779 height 411
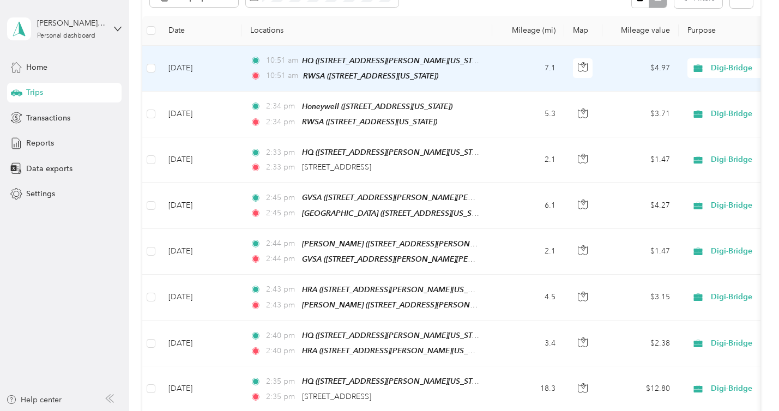
click at [482, 68] on td "10:51 am HQ ([STREET_ADDRESS][PERSON_NAME][US_STATE]) 10:51 am RWSA ([STREET_AD…" at bounding box center [366, 69] width 251 height 46
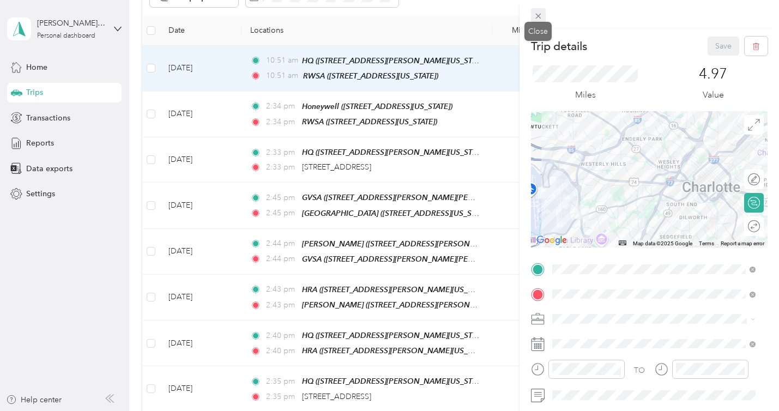
click at [540, 14] on icon at bounding box center [537, 16] width 5 height 5
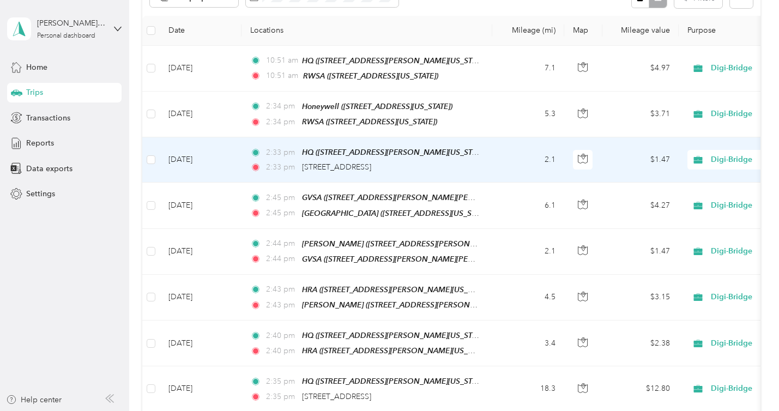
click at [438, 170] on div "2:33 pm [STREET_ADDRESS]" at bounding box center [364, 167] width 229 height 12
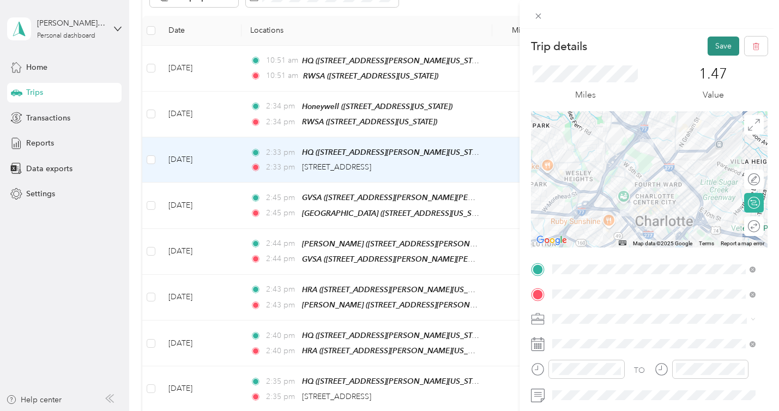
click at [717, 47] on button "Save" at bounding box center [723, 46] width 32 height 19
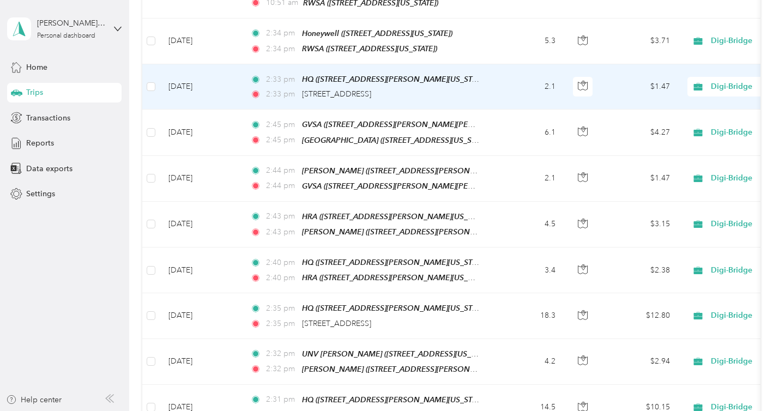
scroll to position [313, 0]
